Goal: Information Seeking & Learning: Learn about a topic

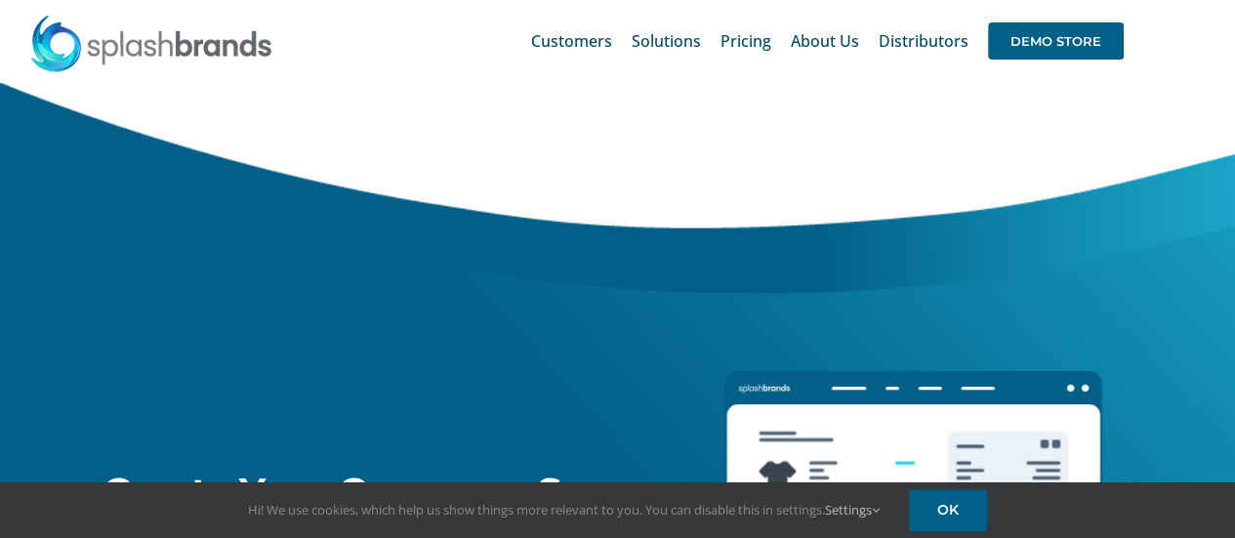
click at [400, 252] on div "Create Your Company Swag Store All we need is your logo. DEMO STORE DEMO VIDEO" at bounding box center [329, 400] width 707 height 637
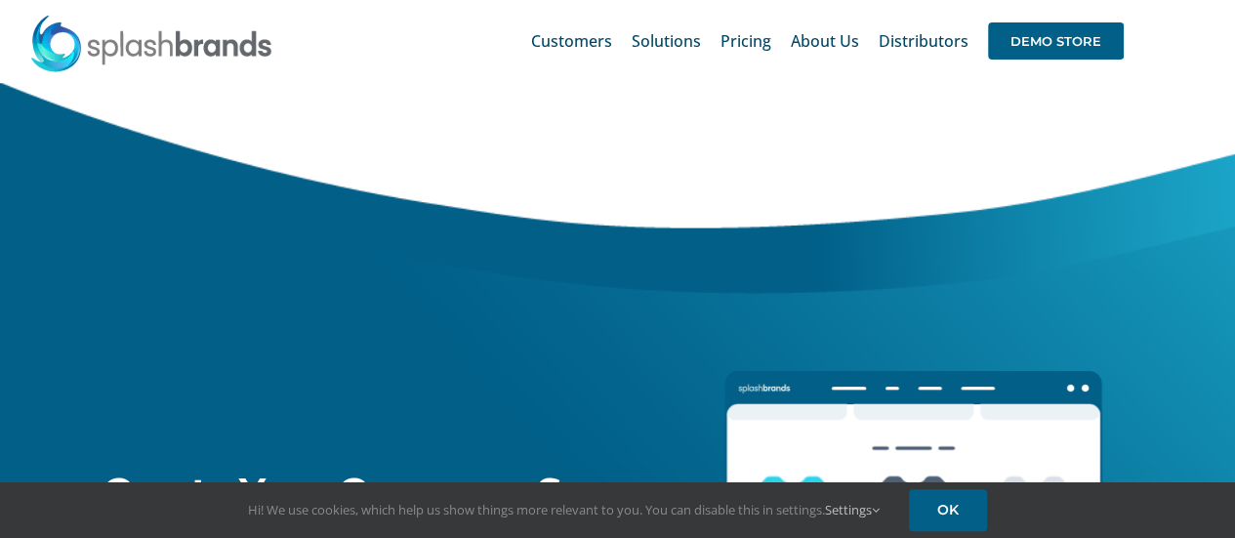
click at [420, 141] on div "Create Your Company Swag Store All we need is your logo. DEMO STORE DEMO VIDEO" at bounding box center [329, 400] width 707 height 637
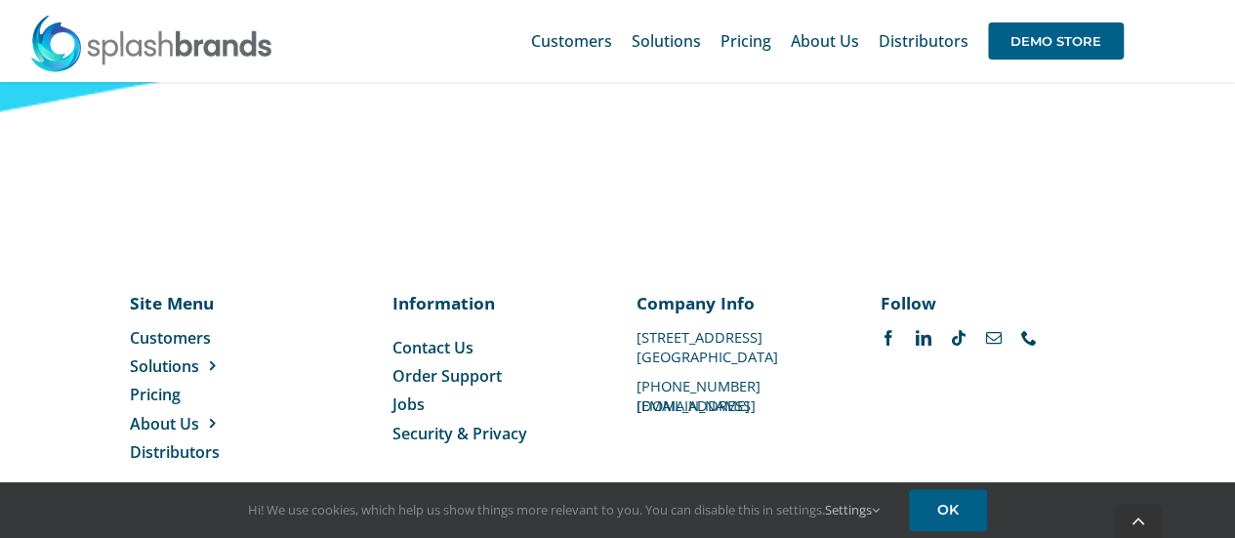
scroll to position [8289, 0]
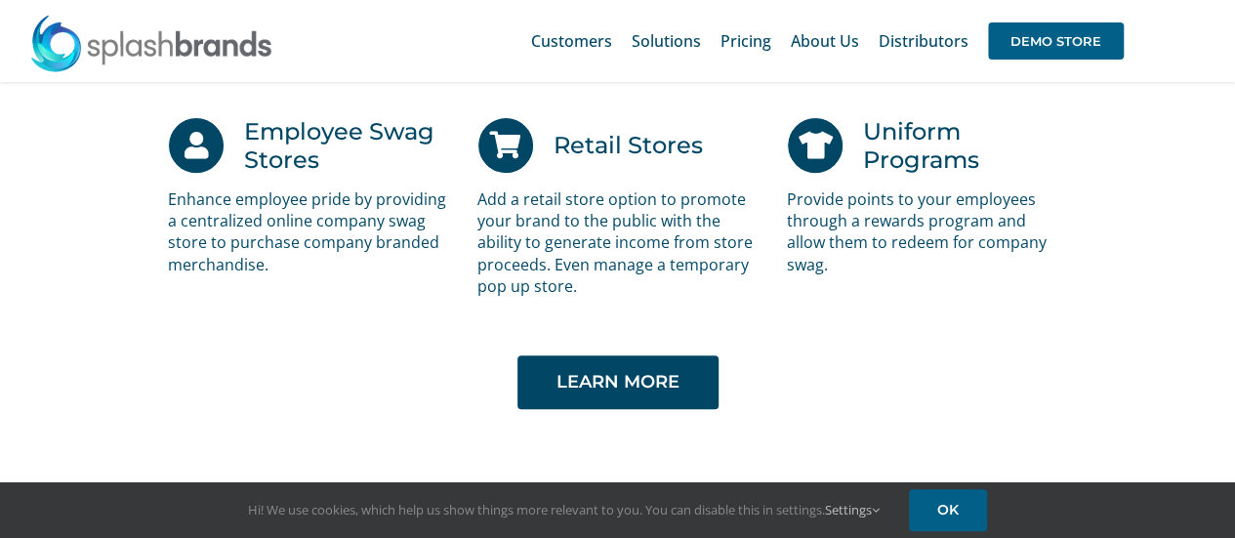
scroll to position [3994, 0]
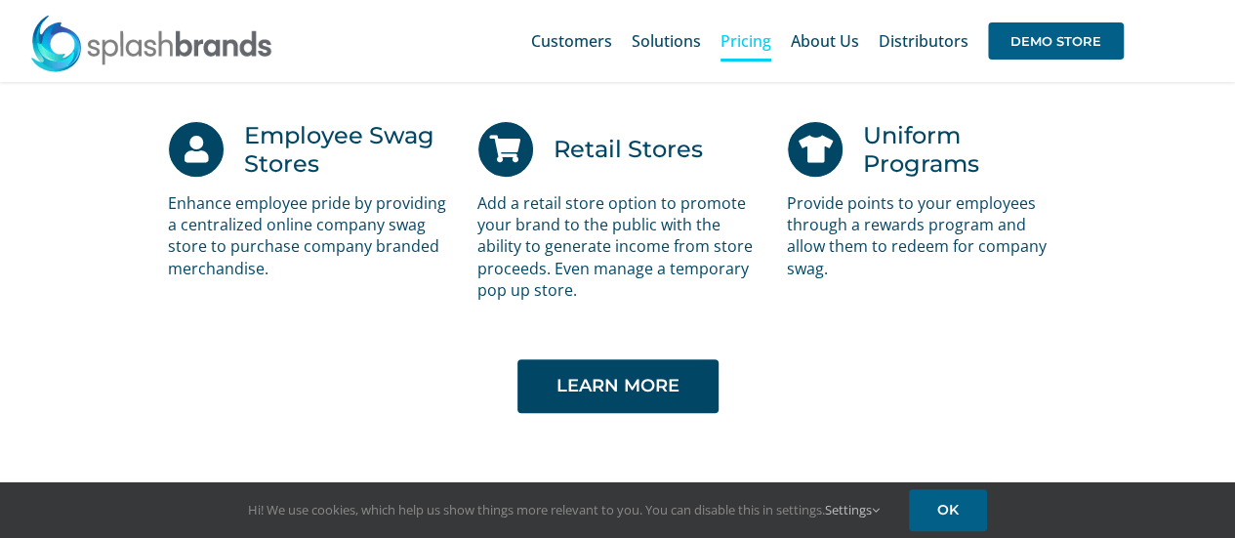
click at [759, 46] on span "Pricing" at bounding box center [745, 41] width 51 height 16
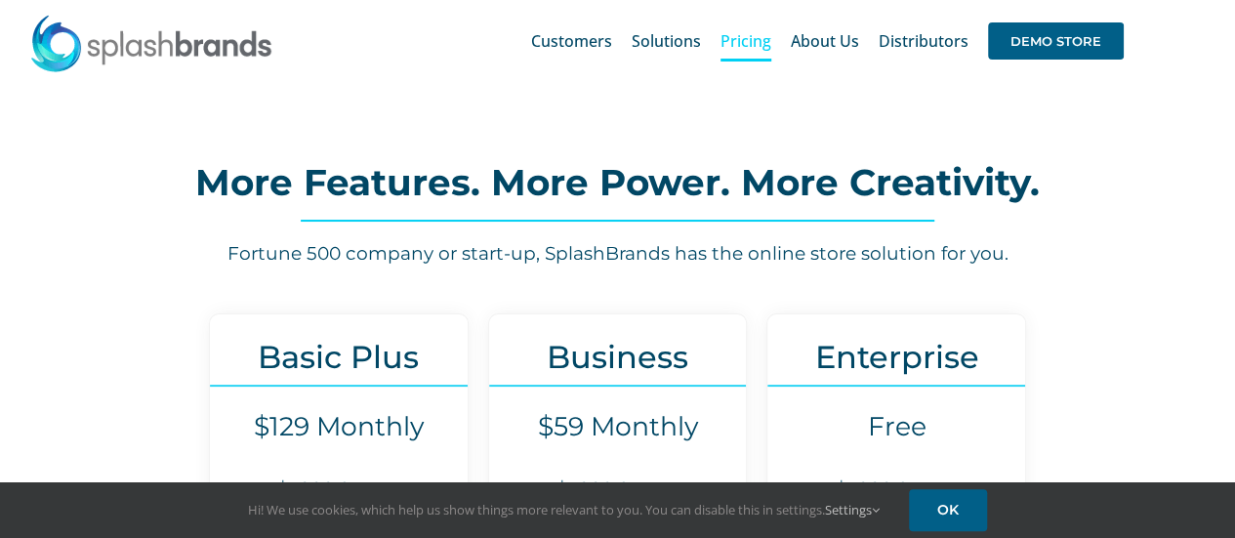
click at [378, 159] on div "More Features. More Power. More Creativity. Fortune 500 company or start-up, Sp…" at bounding box center [618, 210] width 1040 height 114
